Goal: Information Seeking & Learning: Learn about a topic

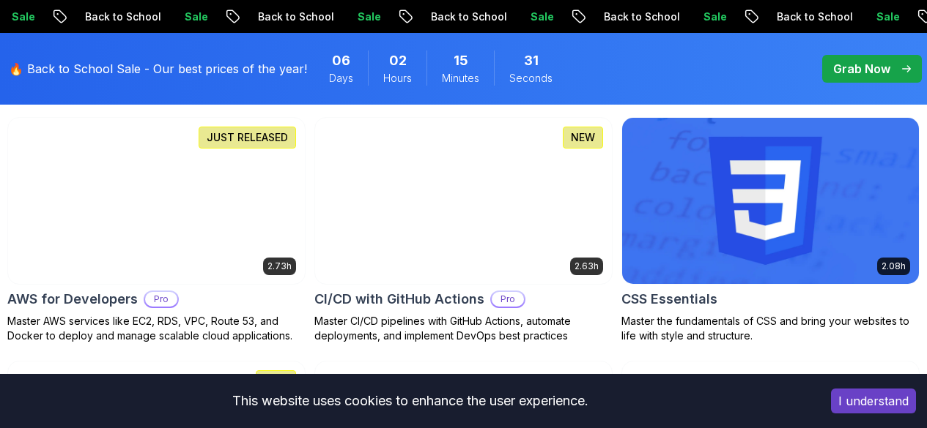
scroll to position [1318, 0]
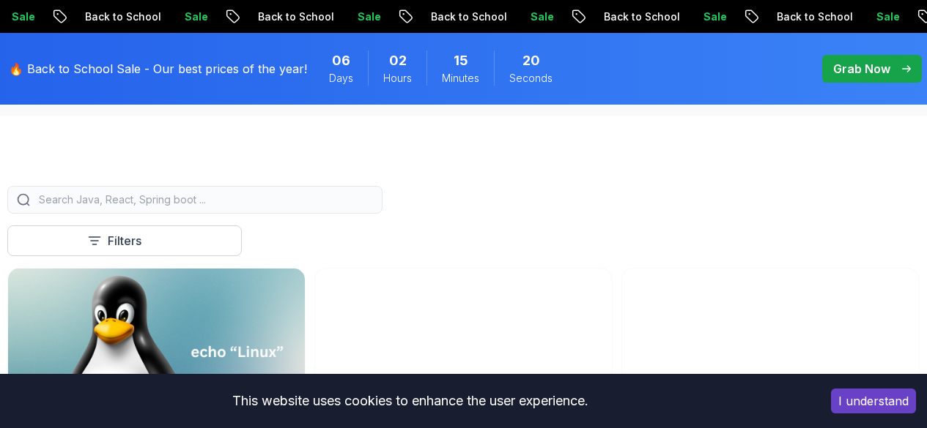
scroll to position [366, 0]
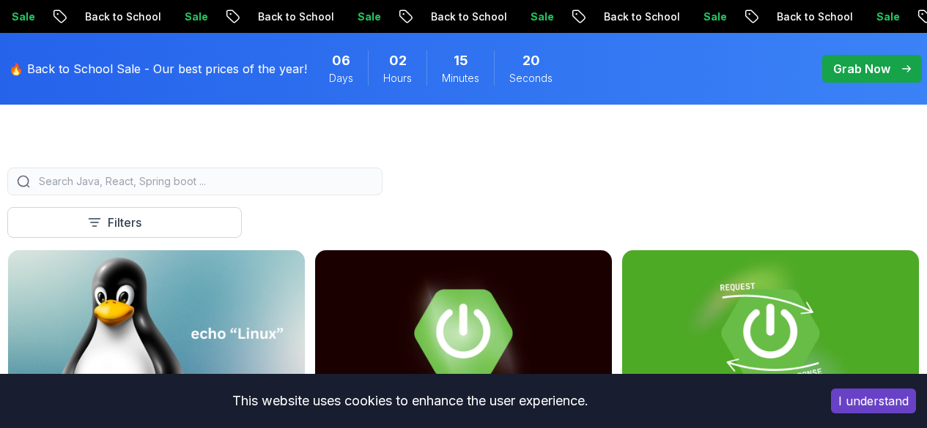
click at [320, 184] on div at bounding box center [194, 182] width 375 height 28
click at [320, 189] on input "search" at bounding box center [204, 181] width 337 height 15
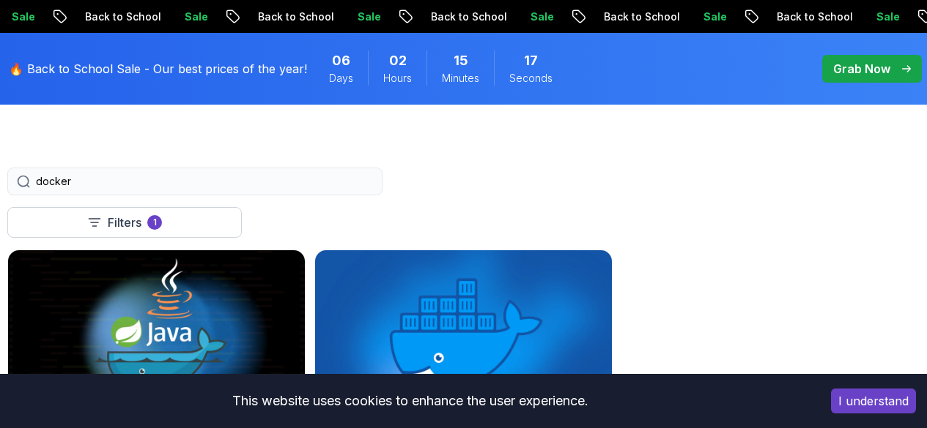
type input "docker"
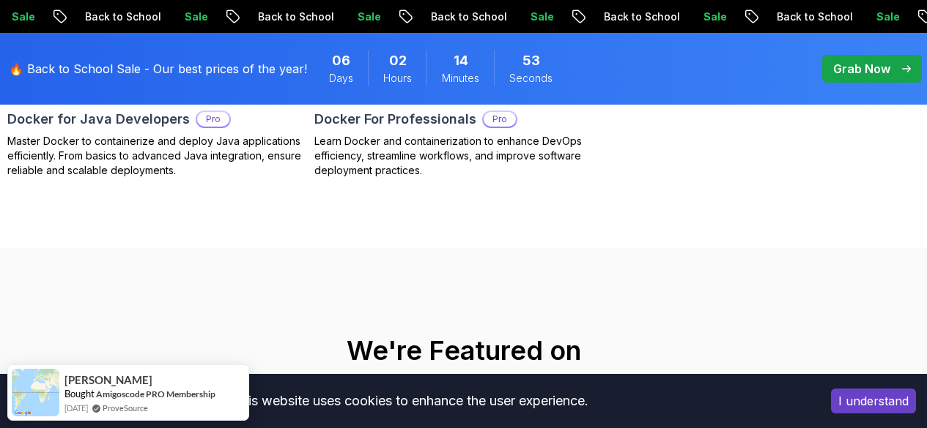
scroll to position [659, 0]
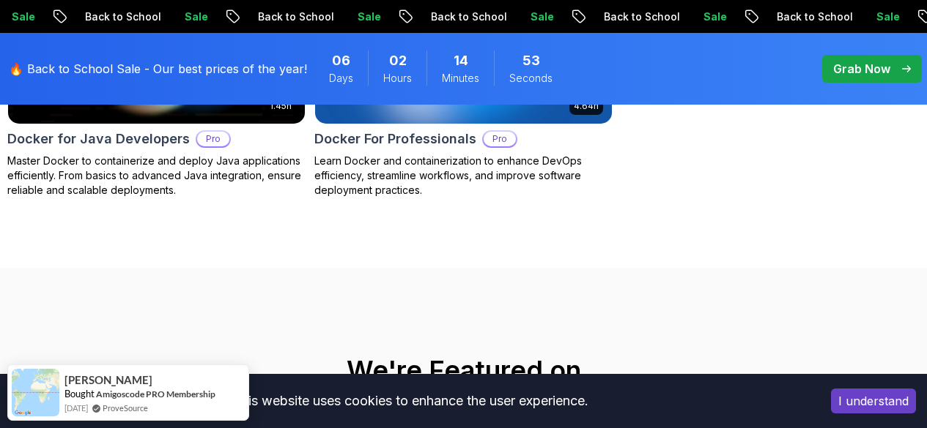
click at [0, 0] on button "Nelson Djalo" at bounding box center [0, 0] width 0 height 0
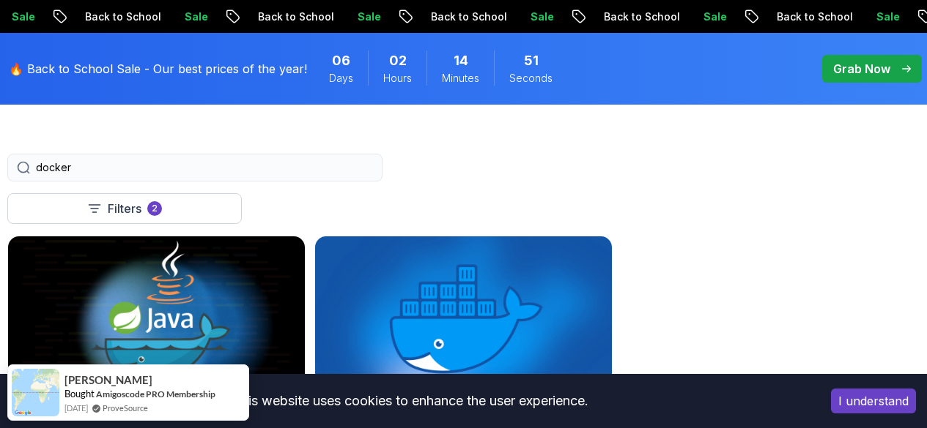
scroll to position [293, 0]
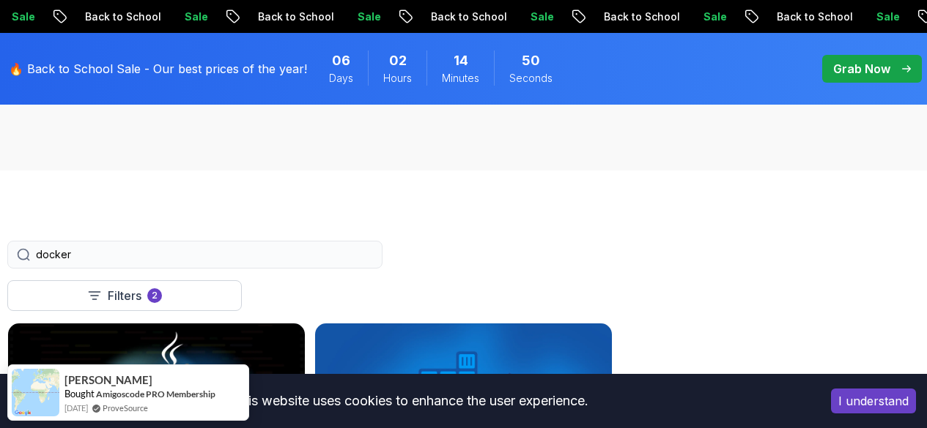
click at [307, 262] on input "docker" at bounding box center [204, 255] width 337 height 15
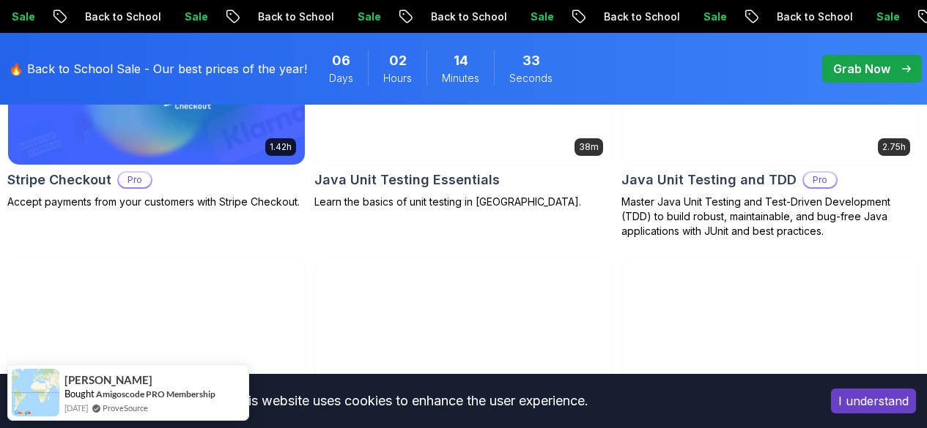
scroll to position [2783, 0]
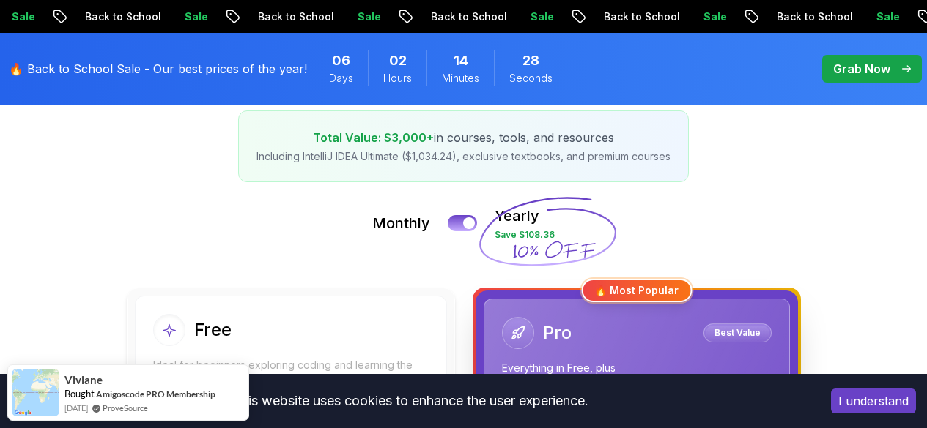
scroll to position [293, 0]
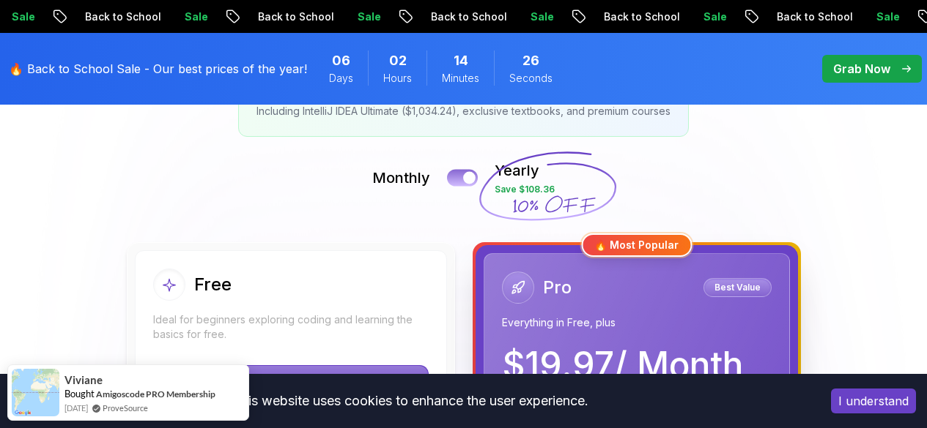
click at [465, 181] on div at bounding box center [469, 178] width 12 height 12
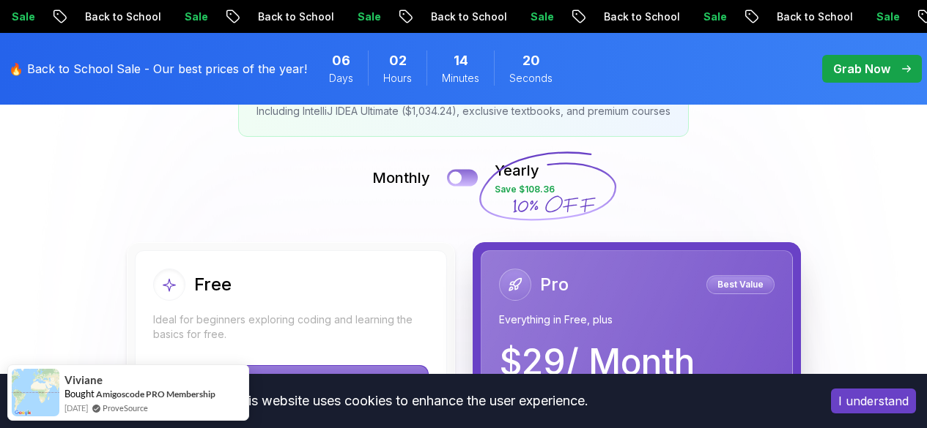
click at [467, 172] on button at bounding box center [462, 177] width 31 height 17
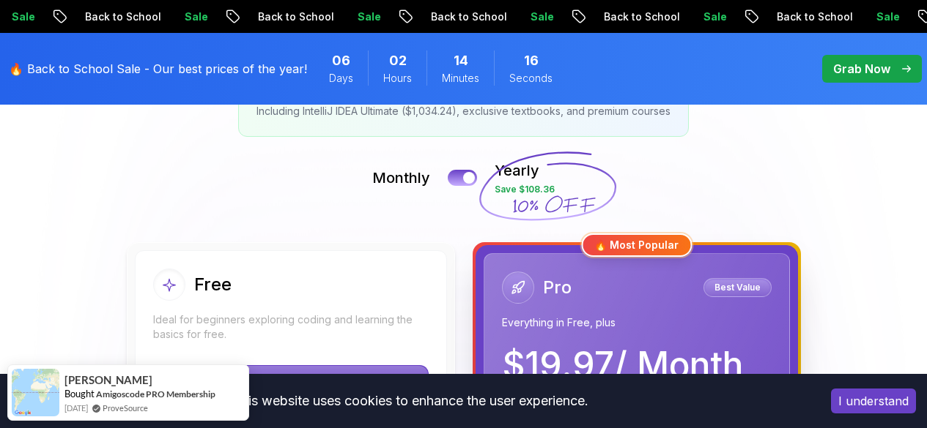
click at [459, 187] on div "Monthly Yearly Save $108.36" at bounding box center [463, 177] width 912 height 35
click at [465, 182] on div at bounding box center [469, 178] width 12 height 12
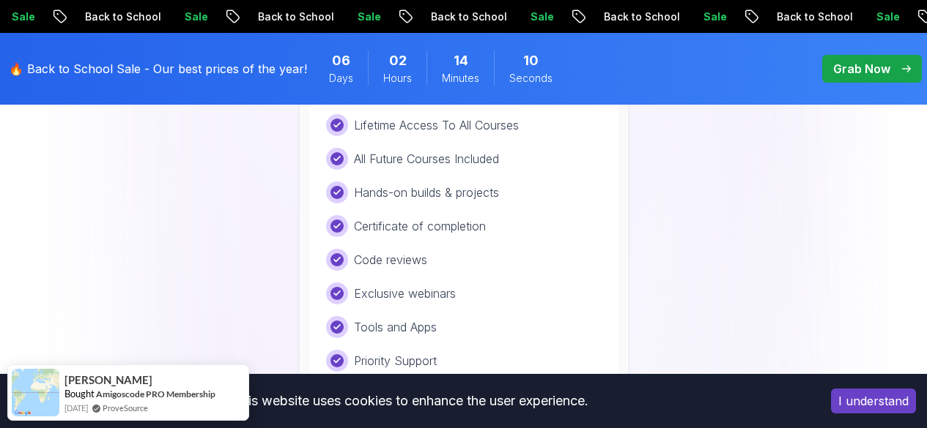
scroll to position [1245, 0]
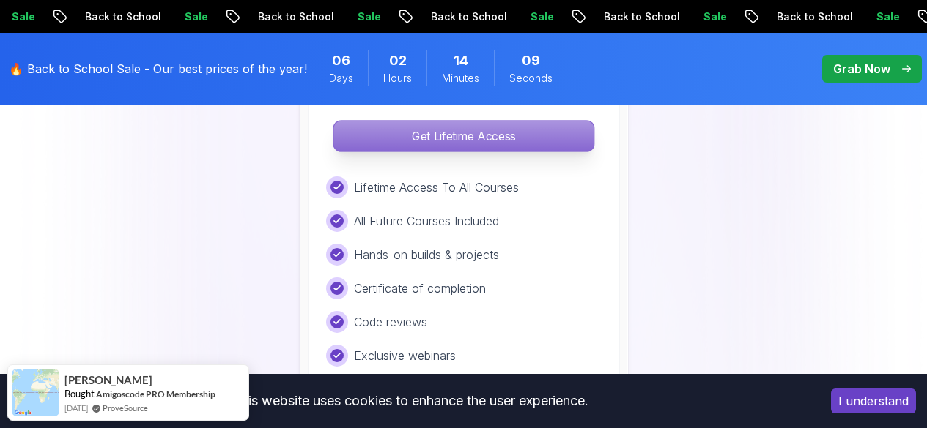
click at [535, 149] on p "Get Lifetime Access" at bounding box center [463, 136] width 260 height 31
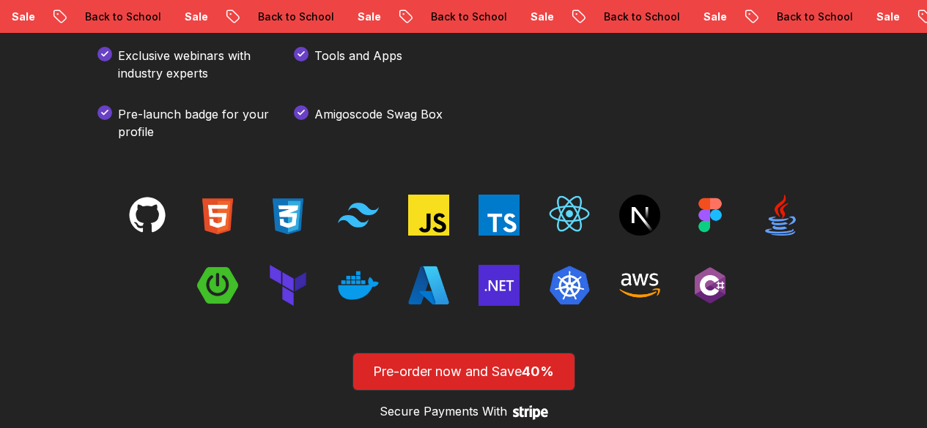
scroll to position [2197, 0]
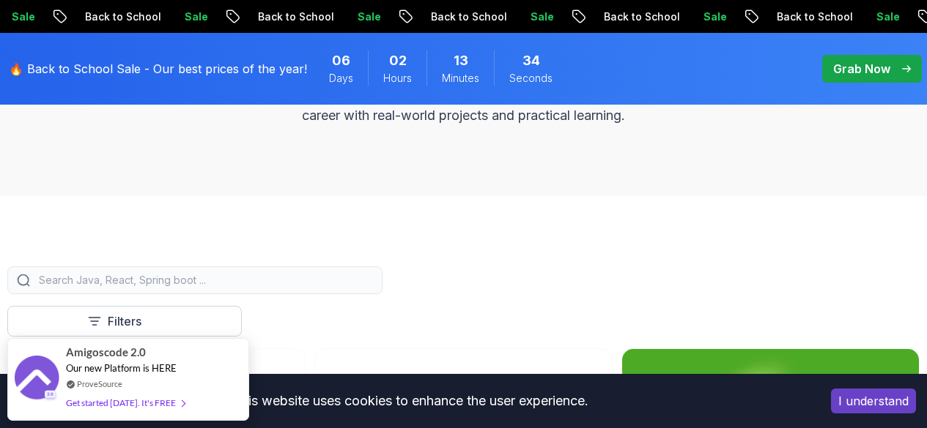
scroll to position [293, 0]
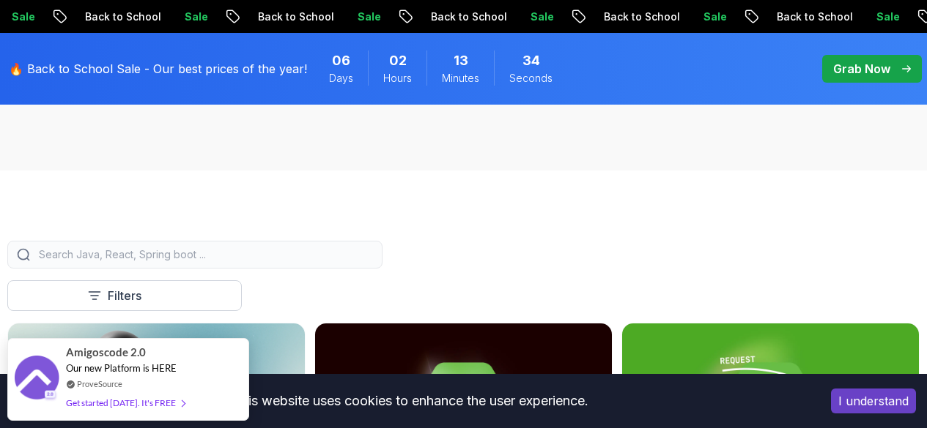
click at [364, 252] on div at bounding box center [194, 255] width 375 height 28
click at [357, 261] on input "search" at bounding box center [204, 255] width 337 height 15
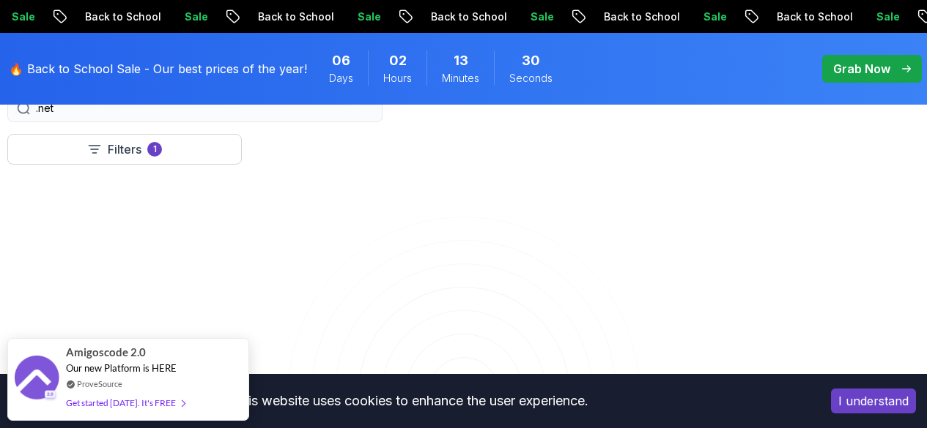
scroll to position [293, 0]
type input "."
type input "c"
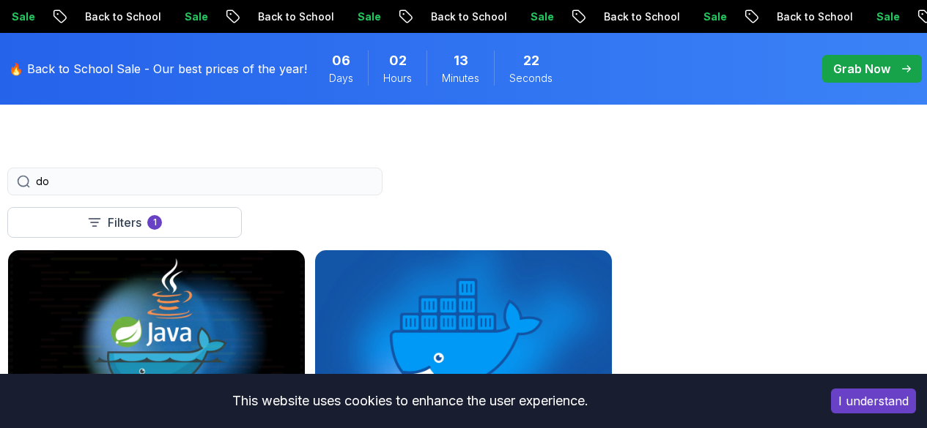
type input "d"
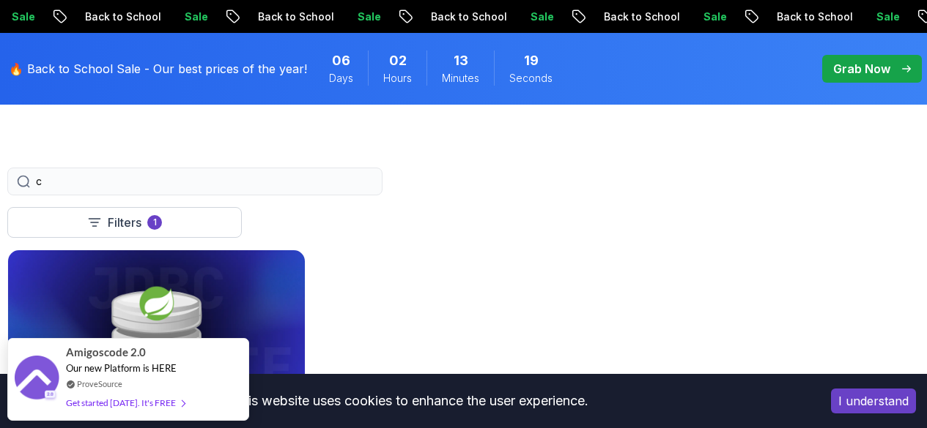
type input "c"
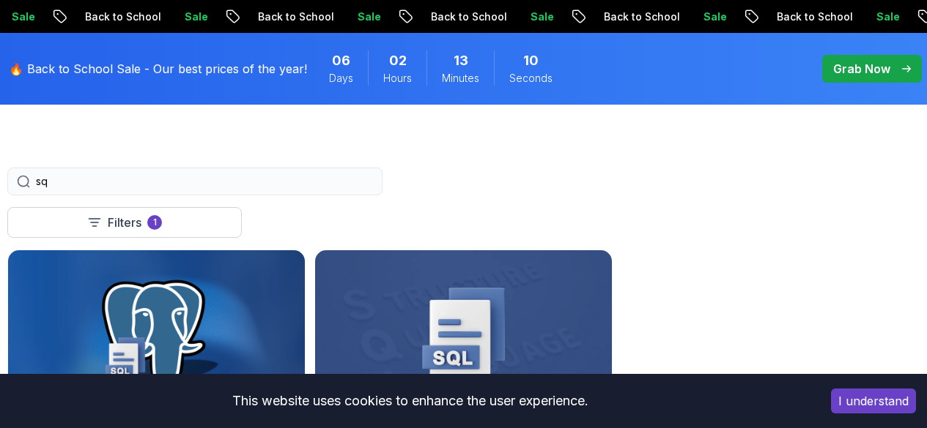
type input "s"
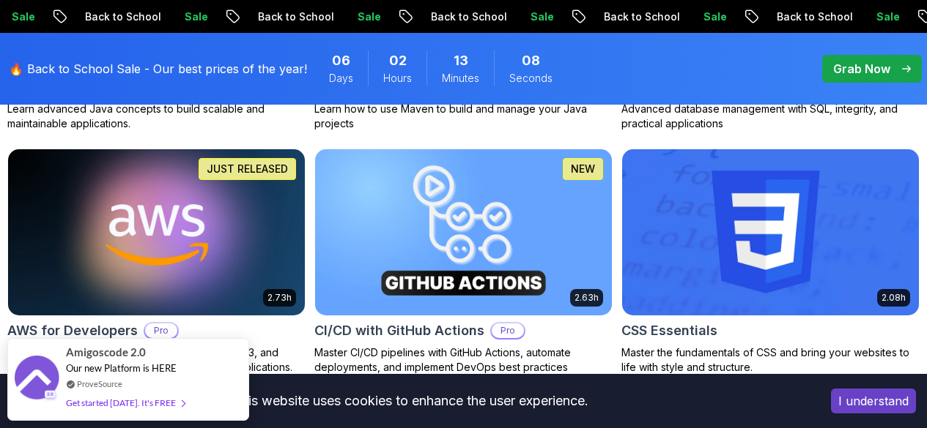
scroll to position [1245, 0]
